Goal: Navigation & Orientation: Find specific page/section

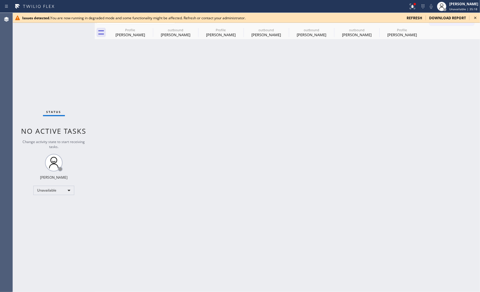
click at [476, 17] on icon at bounding box center [475, 17] width 7 height 7
drag, startPoint x: 349, startPoint y: 136, endPoint x: 410, endPoint y: 65, distance: 93.4
click at [356, 132] on div "Back to Dashboard Change Sender ID Customers Technicians Select a contact Outbo…" at bounding box center [287, 153] width 385 height 280
click at [474, 18] on icon at bounding box center [475, 17] width 7 height 7
click at [478, 19] on icon at bounding box center [475, 17] width 7 height 7
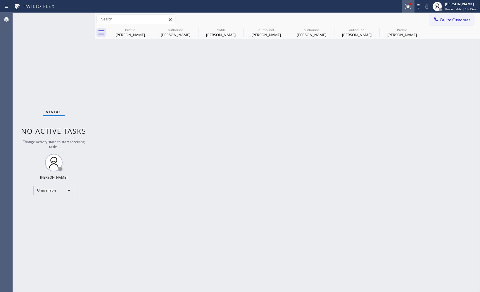
click at [407, 6] on icon at bounding box center [409, 6] width 4 height 2
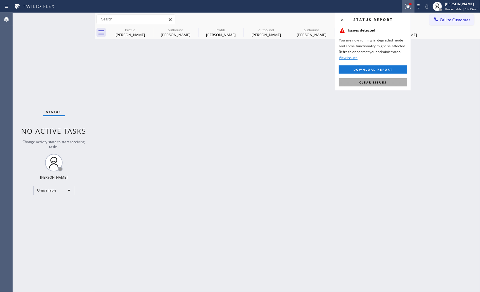
click at [382, 82] on span "Clear issues" at bounding box center [372, 82] width 27 height 4
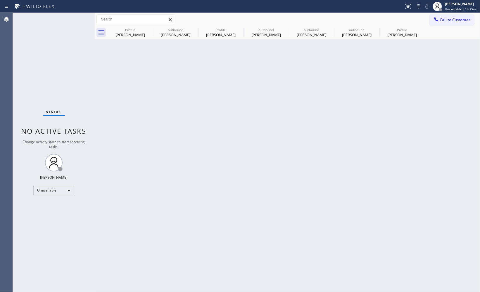
click at [364, 157] on div "Back to Dashboard Change Sender ID Customers Technicians Select a contact Outbo…" at bounding box center [287, 153] width 385 height 280
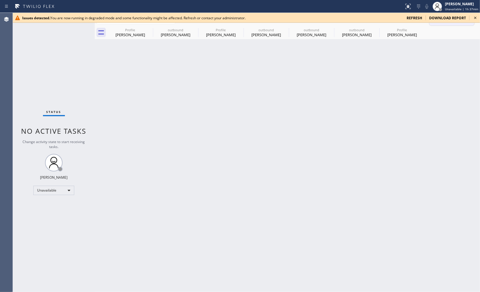
click at [474, 16] on icon at bounding box center [475, 17] width 7 height 7
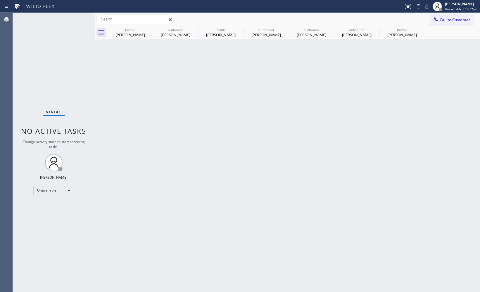
click at [32, 237] on div "Status No active tasks Change activity state to start receiving tasks. [PERSON_…" at bounding box center [54, 153] width 82 height 280
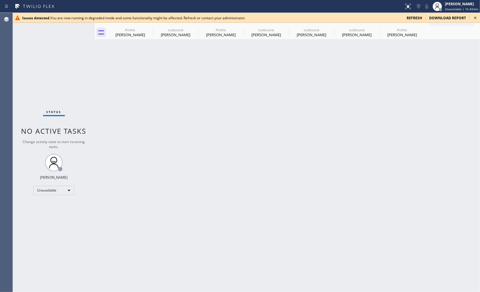
click at [472, 17] on icon at bounding box center [475, 17] width 7 height 7
drag, startPoint x: 290, startPoint y: 159, endPoint x: 426, endPoint y: 71, distance: 161.4
click at [309, 151] on div "Back to Dashboard Change Sender ID Customers Technicians Select a contact Outbo…" at bounding box center [287, 153] width 385 height 280
click at [478, 18] on icon at bounding box center [475, 17] width 7 height 7
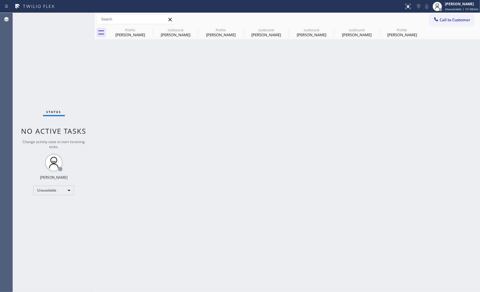
click at [17, 234] on div "Status No active tasks Change activity state to start receiving tasks. [PERSON_…" at bounding box center [54, 153] width 82 height 280
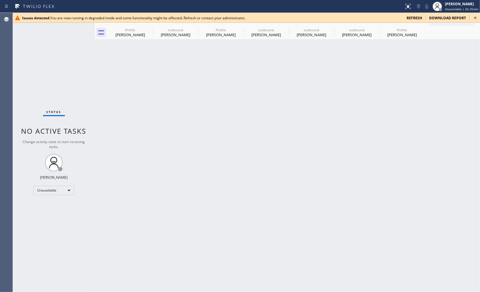
click at [475, 20] on icon at bounding box center [475, 17] width 7 height 7
